Goal: Task Accomplishment & Management: Manage account settings

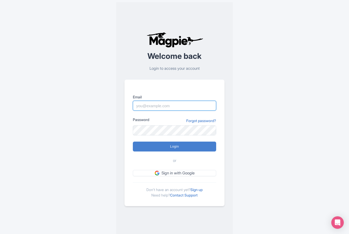
click at [188, 103] on input "Email" at bounding box center [174, 106] width 83 height 10
type input "info@overflytenerife.com"
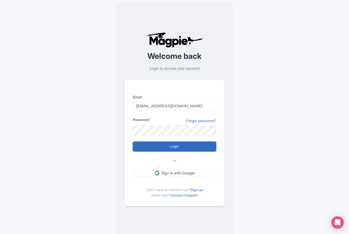
click at [168, 148] on input "Login" at bounding box center [174, 147] width 83 height 10
type input "Logging in..."
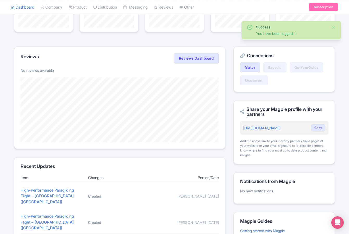
scroll to position [186, 0]
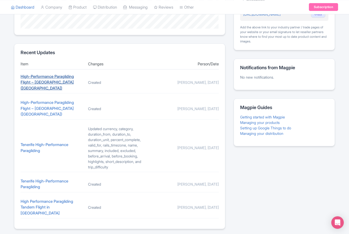
click at [62, 76] on link "High-Performance Paragliding Flight – Costa Adeje (Tenerife)" at bounding box center [47, 82] width 53 height 17
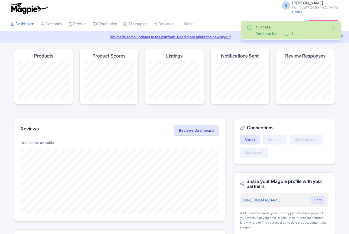
scroll to position [186, 0]
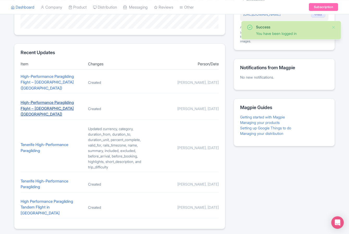
click at [56, 100] on link "High-Performance Paragliding Flight – Costa Adeje (Tenerife)" at bounding box center [47, 108] width 53 height 17
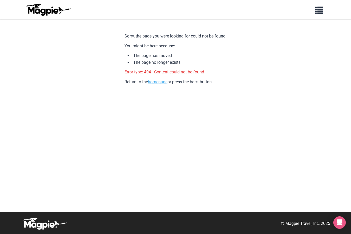
click at [151, 83] on link "homepage" at bounding box center [158, 81] width 20 height 5
click at [50, 12] on img at bounding box center [47, 9] width 47 height 12
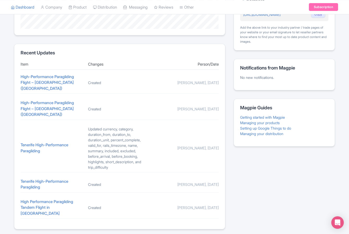
scroll to position [186, 0]
click at [56, 142] on link "Tenerife High-Performance Paragliding" at bounding box center [45, 147] width 48 height 11
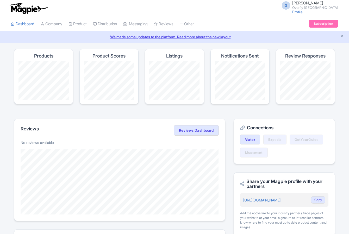
scroll to position [186, 0]
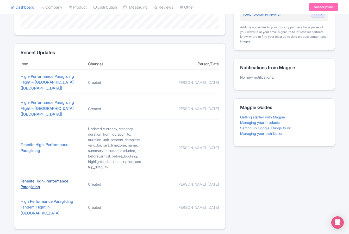
click at [61, 179] on link "Tenerife High-Performance Paragliding" at bounding box center [45, 184] width 48 height 11
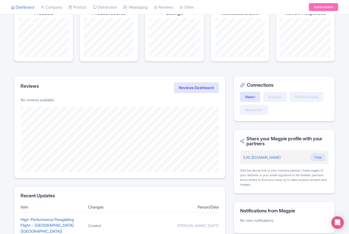
scroll to position [68, 0]
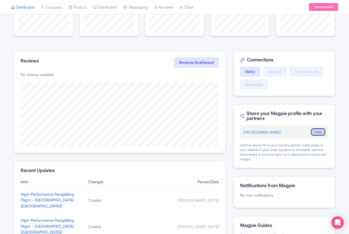
click at [313, 133] on button "Copy" at bounding box center [318, 131] width 14 height 7
click at [313, 129] on button "Copy" at bounding box center [318, 131] width 14 height 7
click at [313, 131] on button "Copy" at bounding box center [318, 131] width 14 height 7
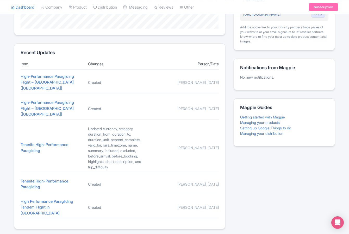
click at [49, 79] on div "High-Performance Paragliding Flight – Costa Adeje (Tenerife)" at bounding box center [52, 83] width 63 height 18
click at [48, 75] on link "High-Performance Paragliding Flight – Costa Adeje (Tenerife)" at bounding box center [47, 82] width 53 height 17
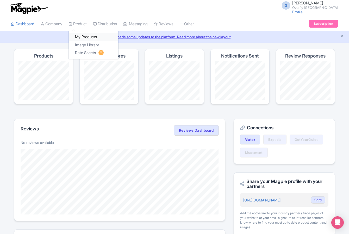
click at [84, 38] on link "My Products" at bounding box center [93, 37] width 49 height 8
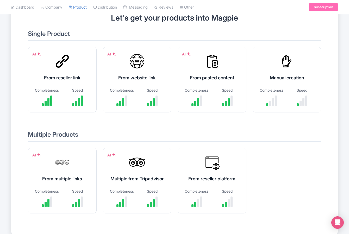
scroll to position [80, 0]
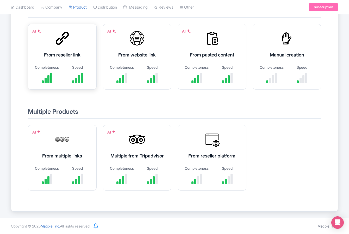
click at [67, 51] on div "From reseller link" at bounding box center [62, 54] width 56 height 7
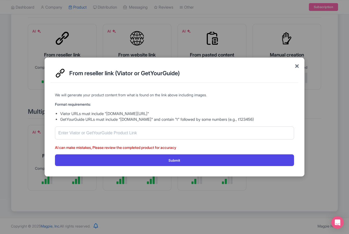
click at [297, 67] on span "×" at bounding box center [296, 65] width 5 height 11
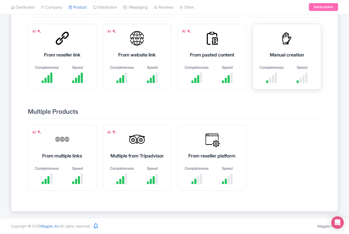
click at [269, 78] on div at bounding box center [270, 80] width 2 height 5
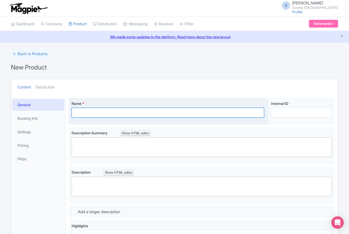
click at [181, 115] on input "Name *" at bounding box center [168, 113] width 192 height 10
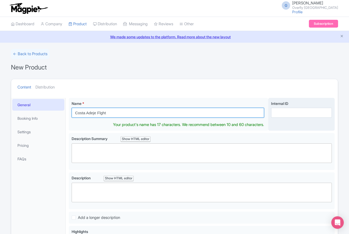
type input "Costa Adeje Flght"
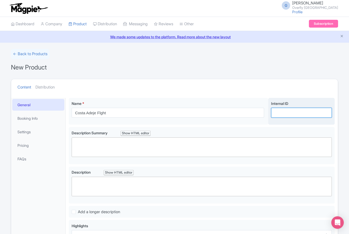
click at [318, 116] on input "Internal ID" at bounding box center [301, 113] width 61 height 10
drag, startPoint x: 298, startPoint y: 113, endPoint x: 298, endPoint y: 118, distance: 5.2
click at [298, 113] on input "OVERFLY-HPF-EN" at bounding box center [301, 113] width 61 height 10
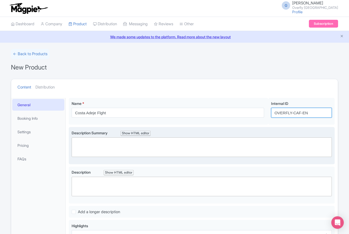
type input "OVERFLY-CAF-EN"
click at [255, 136] on div "Description Summary Show HTML editor Bold Italic Strikethrough Link Heading Quo…" at bounding box center [202, 143] width 260 height 27
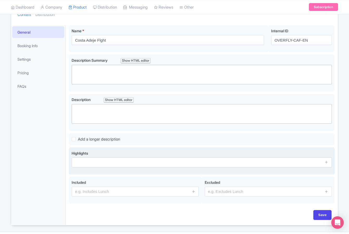
scroll to position [86, 0]
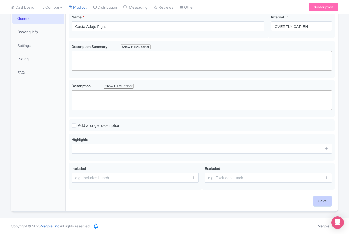
click at [323, 201] on input "Save" at bounding box center [322, 201] width 18 height 10
type input "Saving..."
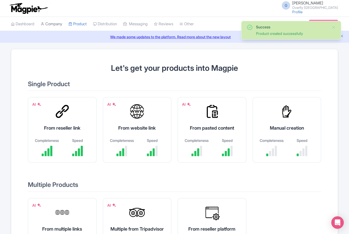
click at [55, 24] on link "Company" at bounding box center [52, 24] width 22 height 14
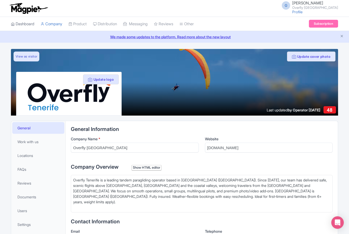
click at [26, 25] on link "Dashboard" at bounding box center [22, 24] width 23 height 14
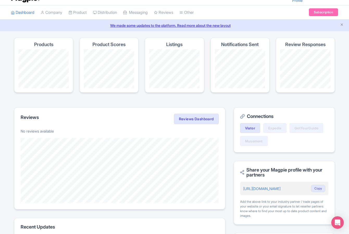
scroll to position [192, 0]
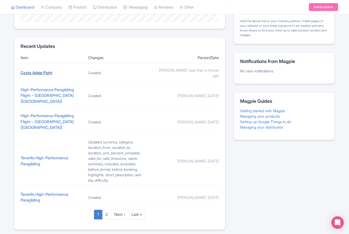
click at [37, 70] on link "Costa Adeje Flght" at bounding box center [37, 72] width 32 height 5
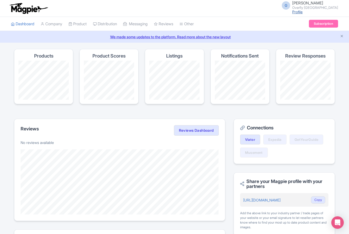
click at [292, 13] on link "Profile" at bounding box center [297, 12] width 10 height 4
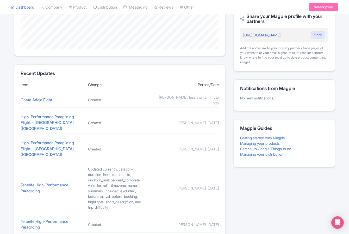
scroll to position [198, 0]
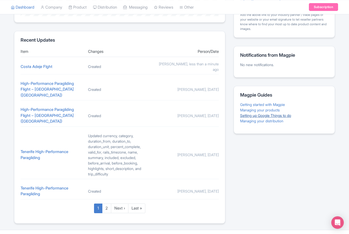
click at [279, 114] on link "Setting up Google Things to do" at bounding box center [265, 115] width 51 height 4
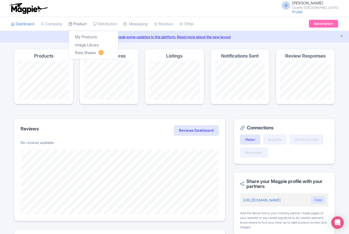
click at [78, 24] on link "Product" at bounding box center [77, 24] width 18 height 14
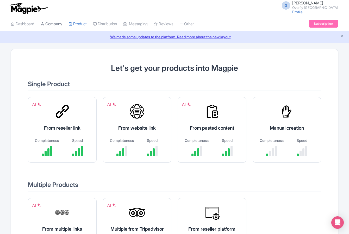
click at [47, 26] on link "Company" at bounding box center [52, 24] width 22 height 14
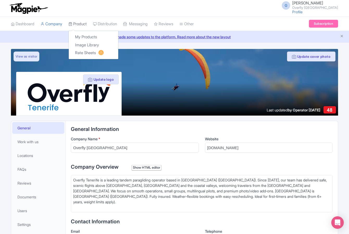
click at [80, 26] on link "Product" at bounding box center [77, 24] width 18 height 14
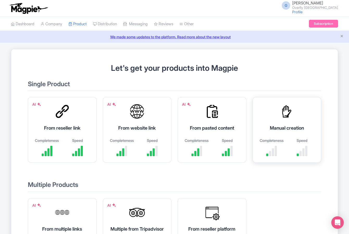
click at [284, 135] on div "Manual creation Completeness Speed" at bounding box center [287, 130] width 69 height 66
click at [274, 144] on div "Completeness" at bounding box center [271, 147] width 25 height 18
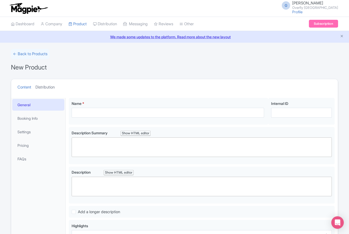
click at [47, 88] on link "Distribution" at bounding box center [44, 87] width 19 height 16
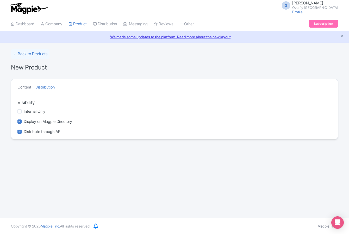
click at [26, 86] on link "Content" at bounding box center [24, 87] width 14 height 16
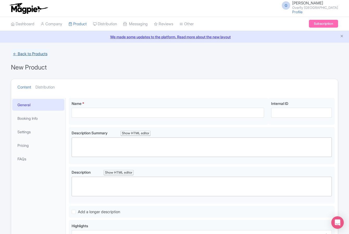
click at [24, 54] on link "← Back to Products" at bounding box center [30, 54] width 39 height 10
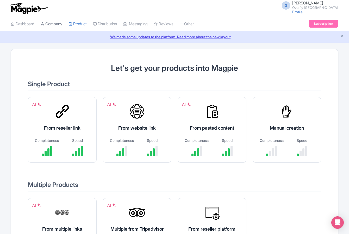
click at [58, 26] on link "Company" at bounding box center [52, 24] width 22 height 14
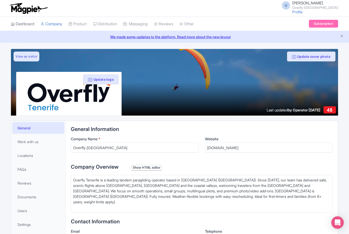
click at [33, 23] on link "Dashboard" at bounding box center [22, 24] width 23 height 14
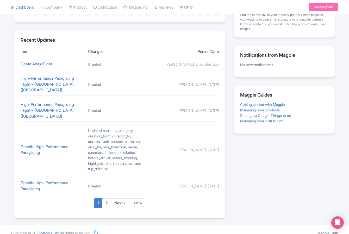
scroll to position [190, 0]
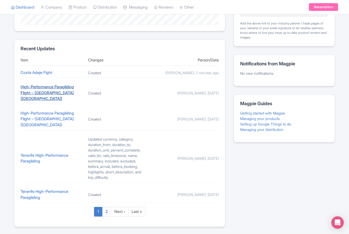
click at [71, 92] on link "High-Performance Paragliding Flight – [GEOGRAPHIC_DATA] ([GEOGRAPHIC_DATA])" at bounding box center [47, 92] width 53 height 17
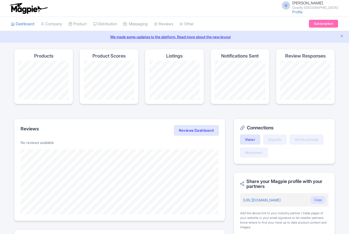
scroll to position [190, 0]
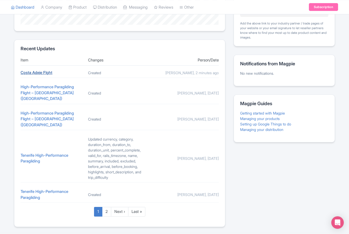
click at [49, 73] on link "Costa Adeje Flght" at bounding box center [37, 72] width 32 height 5
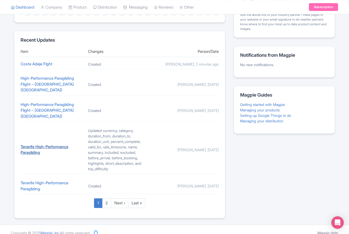
click at [51, 144] on link "Tenerife High-Performance Paragliding" at bounding box center [45, 149] width 48 height 11
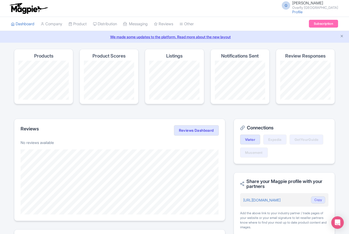
scroll to position [173, 0]
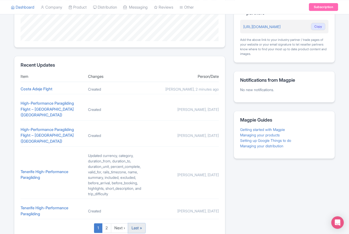
click at [134, 223] on link "Last »" at bounding box center [136, 228] width 17 height 10
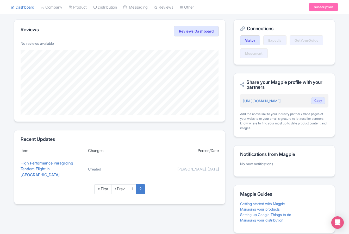
scroll to position [121, 0]
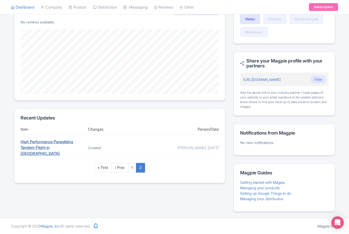
click at [58, 142] on link "High Performance Paragliding Tandem Flight in Tenerife South" at bounding box center [47, 147] width 53 height 17
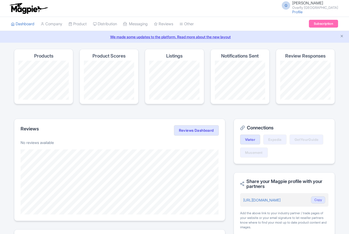
scroll to position [121, 0]
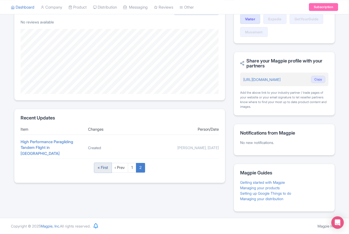
click at [103, 163] on link "« First" at bounding box center [102, 168] width 17 height 10
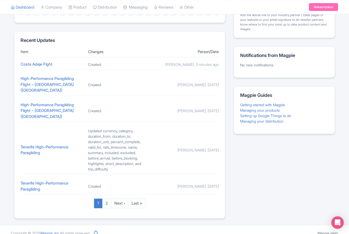
scroll to position [198, 0]
click at [50, 231] on span "Magpie, Inc." at bounding box center [50, 233] width 19 height 4
click at [48, 231] on span "Magpie, Inc." at bounding box center [50, 233] width 19 height 4
click at [70, 230] on div "Copyright © 2025 Magpie, Inc. All rights reserved." at bounding box center [51, 232] width 86 height 5
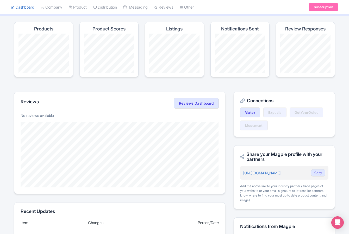
scroll to position [0, 0]
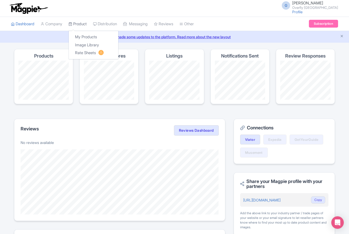
click at [83, 24] on link "Product" at bounding box center [77, 24] width 18 height 14
click at [224, 37] on link "We made some updates to the platform. Read more about the new layout" at bounding box center [174, 36] width 343 height 5
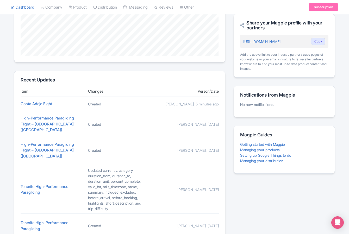
scroll to position [198, 0]
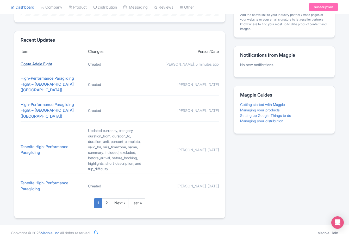
click at [47, 66] on link "Costa Adeje Flght" at bounding box center [37, 63] width 32 height 5
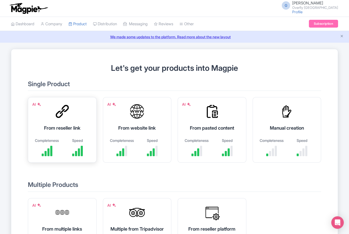
click at [63, 128] on div "From reseller link" at bounding box center [62, 127] width 56 height 7
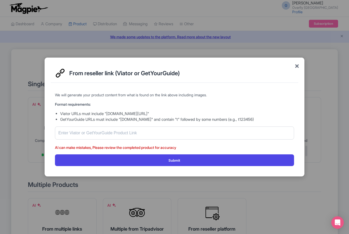
click at [297, 67] on span "×" at bounding box center [296, 65] width 5 height 11
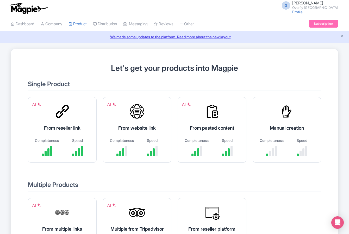
scroll to position [80, 0]
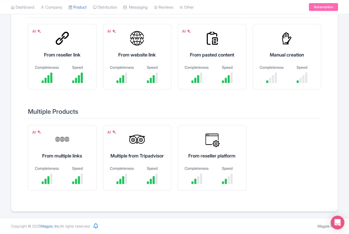
click at [336, 222] on icon "Open Intercom Messenger" at bounding box center [337, 222] width 6 height 7
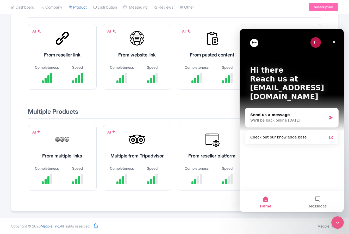
scroll to position [0, 0]
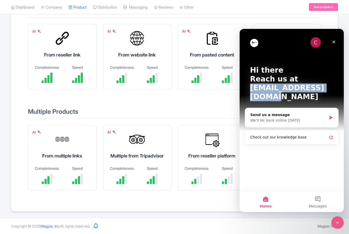
drag, startPoint x: 249, startPoint y: 89, endPoint x: 328, endPoint y: 90, distance: 79.7
click at [328, 90] on div "C Hi there Reach us at support@magpie.travel" at bounding box center [292, 84] width 94 height 111
copy p "support@magpie.travel"
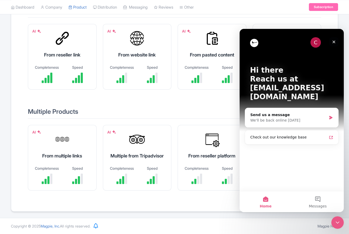
click at [334, 42] on icon "Close" at bounding box center [334, 42] width 4 height 4
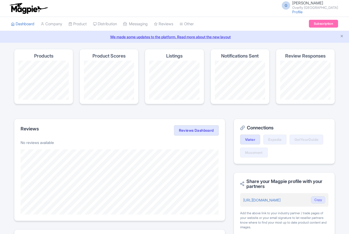
scroll to position [198, 0]
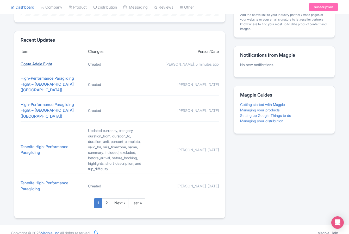
click at [48, 66] on link "Costa Adeje Flght" at bounding box center [37, 63] width 32 height 5
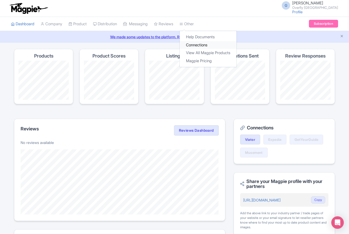
click at [201, 45] on link "Connections" at bounding box center [208, 45] width 57 height 8
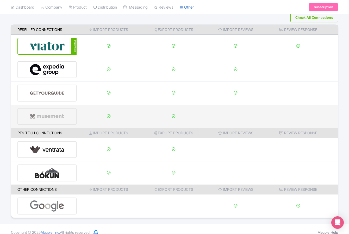
scroll to position [37, 0]
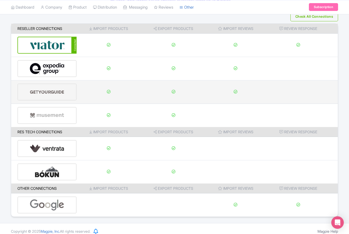
click at [45, 92] on img at bounding box center [47, 92] width 35 height 16
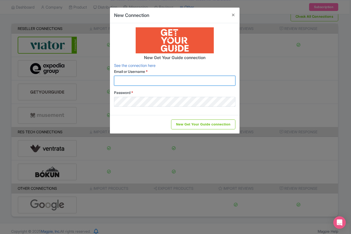
click at [199, 78] on input "Email or Username *" at bounding box center [174, 81] width 121 height 10
type input "[EMAIL_ADDRESS][DOMAIN_NAME]"
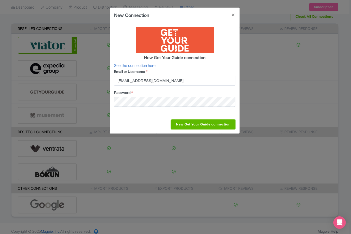
click at [186, 126] on input "New Get Your Guide connection" at bounding box center [203, 125] width 64 height 10
type input "Saving..."
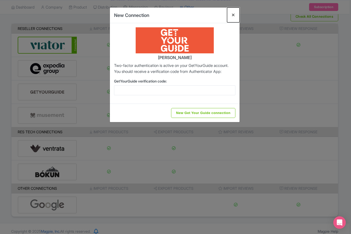
click at [231, 14] on button "Close" at bounding box center [233, 15] width 12 height 15
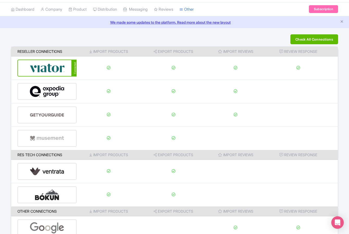
scroll to position [0, 0]
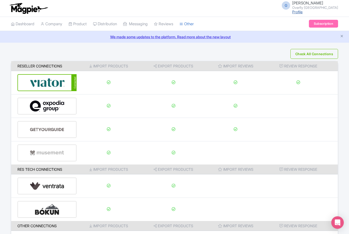
click at [293, 12] on link "Profile" at bounding box center [297, 12] width 10 height 4
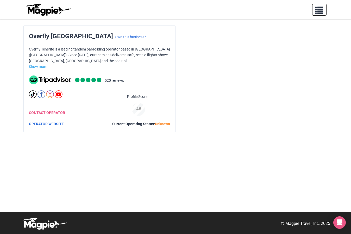
click at [315, 13] on span "button" at bounding box center [319, 9] width 8 height 8
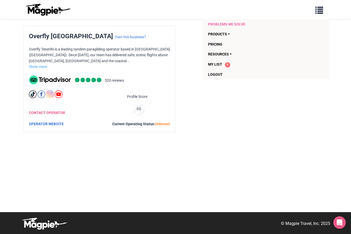
click at [250, 25] on link "Problems we solve" at bounding box center [255, 24] width 95 height 10
click at [231, 34] on link "Products" at bounding box center [255, 34] width 95 height 10
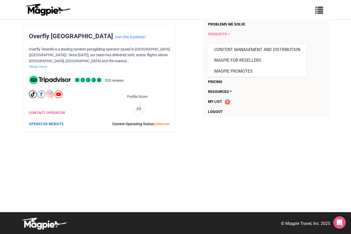
click at [231, 34] on link "Products" at bounding box center [255, 34] width 95 height 10
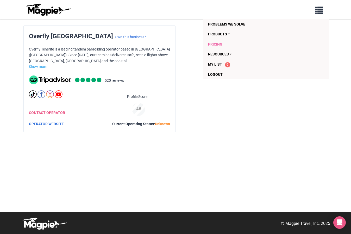
click at [221, 44] on link "Pricing" at bounding box center [255, 44] width 95 height 10
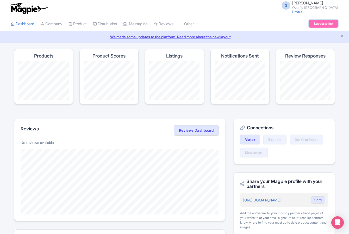
click at [318, 25] on link "Subscription" at bounding box center [323, 24] width 29 height 8
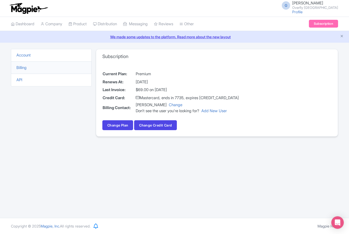
click at [56, 53] on li "Account" at bounding box center [51, 55] width 81 height 13
click at [28, 55] on link "Account" at bounding box center [23, 55] width 14 height 5
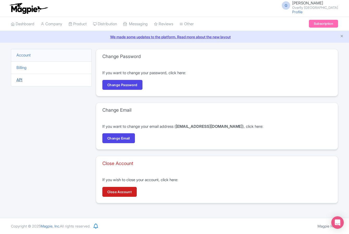
click at [19, 79] on link "API" at bounding box center [19, 79] width 6 height 5
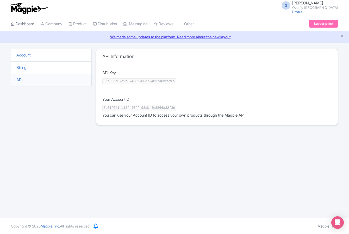
click at [28, 24] on link "Dashboard" at bounding box center [22, 24] width 23 height 14
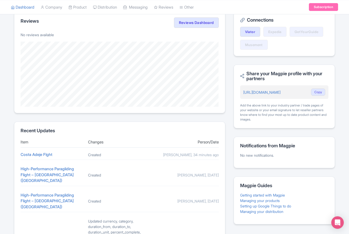
scroll to position [198, 0]
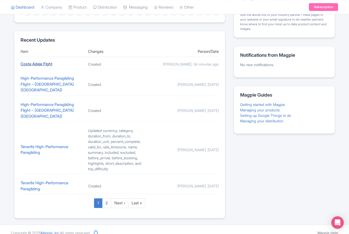
click at [46, 66] on link "Costa Adeje Flght" at bounding box center [37, 63] width 32 height 5
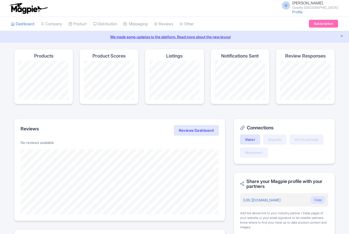
scroll to position [198, 0]
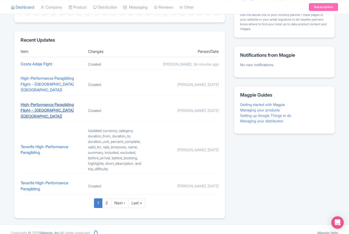
click at [62, 104] on link "High-Performance Paragliding Flight – [GEOGRAPHIC_DATA] ([GEOGRAPHIC_DATA])" at bounding box center [47, 110] width 53 height 17
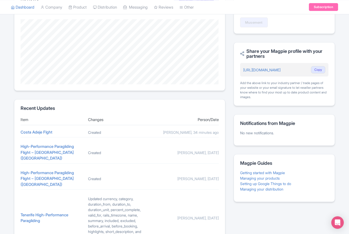
scroll to position [102, 0]
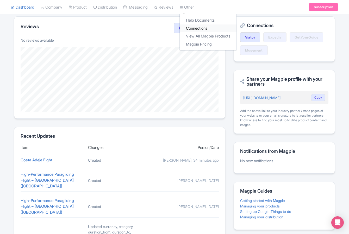
click at [196, 27] on link "Connections" at bounding box center [208, 28] width 57 height 8
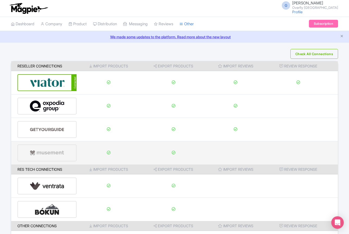
scroll to position [43, 0]
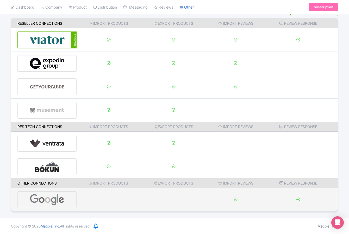
click at [65, 198] on div at bounding box center [46, 199] width 59 height 17
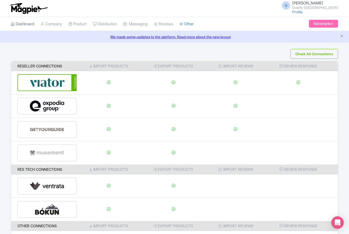
click at [29, 25] on link "Dashboard" at bounding box center [22, 24] width 23 height 14
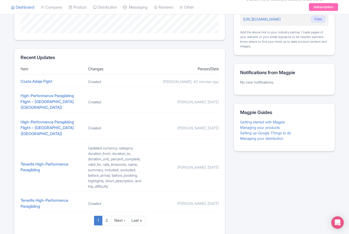
scroll to position [187, 0]
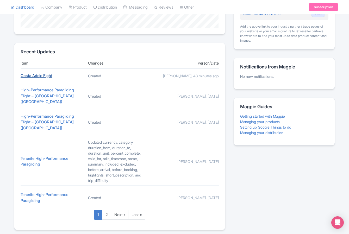
click at [40, 78] on link "Costa Adeje Flght" at bounding box center [37, 75] width 32 height 5
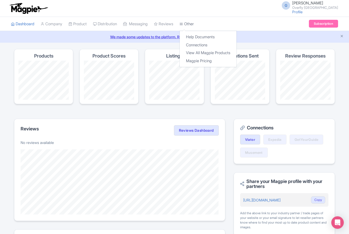
click at [194, 23] on link "Other" at bounding box center [186, 24] width 14 height 14
click at [203, 44] on link "Connections" at bounding box center [208, 45] width 57 height 8
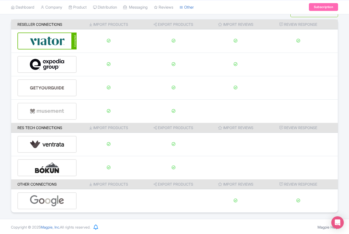
scroll to position [43, 0]
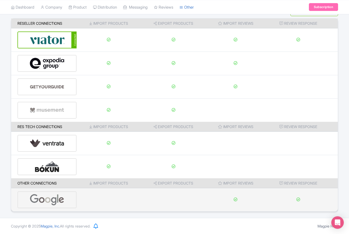
click at [53, 199] on img at bounding box center [47, 200] width 35 height 16
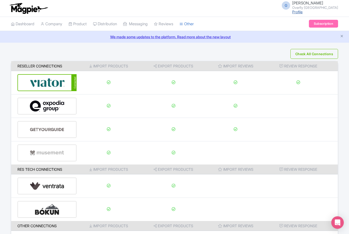
click at [293, 12] on link "Profile" at bounding box center [297, 12] width 10 height 4
click at [319, 51] on button "Check All Connections" at bounding box center [314, 54] width 48 height 10
click at [23, 24] on link "Dashboard" at bounding box center [22, 24] width 23 height 14
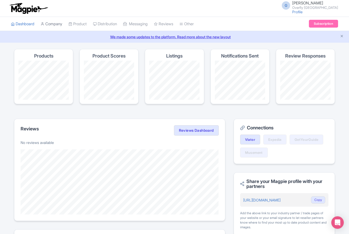
click at [54, 22] on link "Company" at bounding box center [52, 24] width 22 height 14
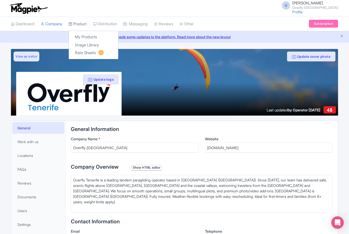
click at [86, 23] on link "Product" at bounding box center [77, 24] width 18 height 14
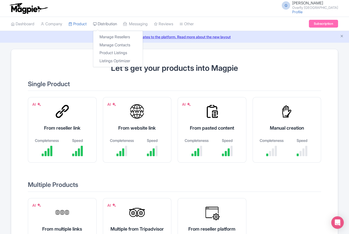
click at [104, 24] on link "Distribution" at bounding box center [105, 24] width 24 height 14
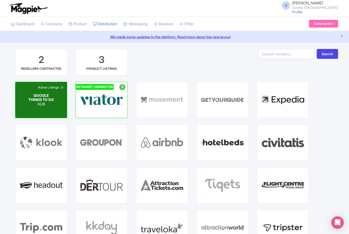
click at [56, 93] on div "Active Listings : 0 GOOGLE THINGS TO DO HUB" at bounding box center [41, 100] width 52 height 36
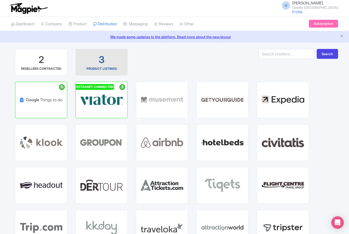
click at [106, 68] on div "PRODUCT LISTINGS" at bounding box center [101, 68] width 30 height 5
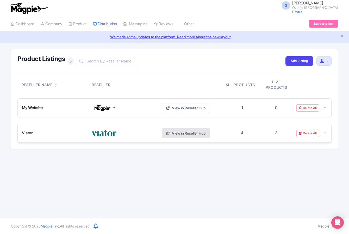
click at [186, 135] on link "View in Reseller Hub" at bounding box center [186, 133] width 48 height 10
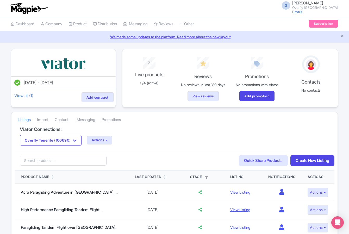
scroll to position [33, 0]
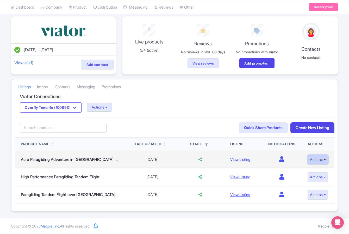
click at [320, 161] on button "Actions" at bounding box center [317, 160] width 21 height 10
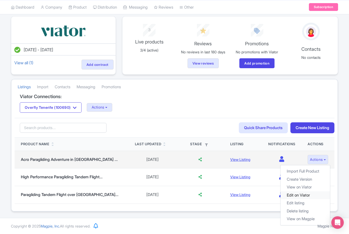
click at [302, 194] on link "Edit on Viator" at bounding box center [304, 195] width 49 height 8
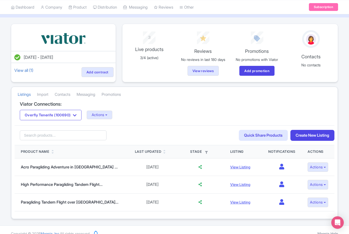
scroll to position [0, 0]
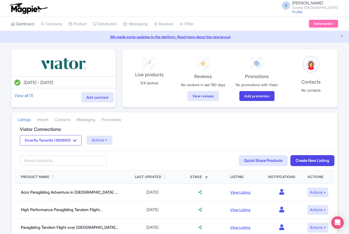
click at [27, 26] on link "Dashboard" at bounding box center [22, 24] width 23 height 14
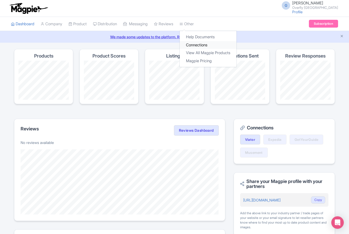
click at [201, 45] on link "Connections" at bounding box center [208, 45] width 57 height 8
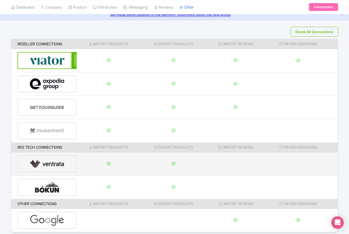
scroll to position [43, 0]
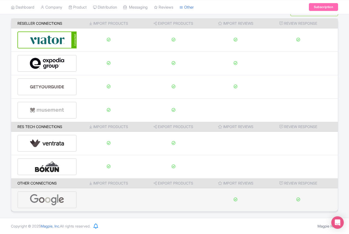
click at [43, 200] on img at bounding box center [47, 200] width 35 height 16
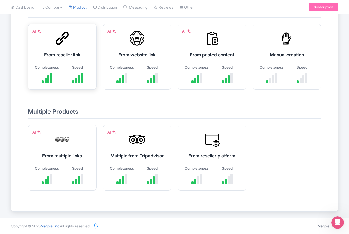
scroll to position [72, 0]
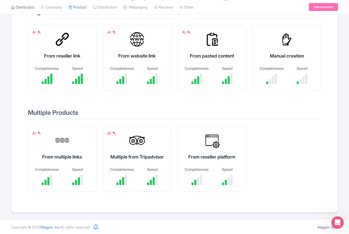
click at [28, 9] on link "Dashboard" at bounding box center [22, 7] width 23 height 14
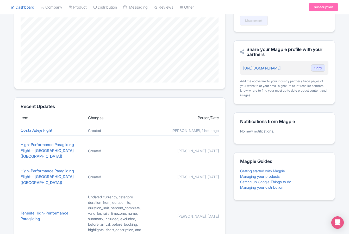
scroll to position [150, 0]
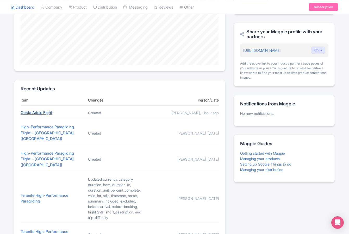
click at [50, 114] on link "Costa Adeje Flght" at bounding box center [37, 112] width 32 height 5
